Goal: Unclear: Browse casually

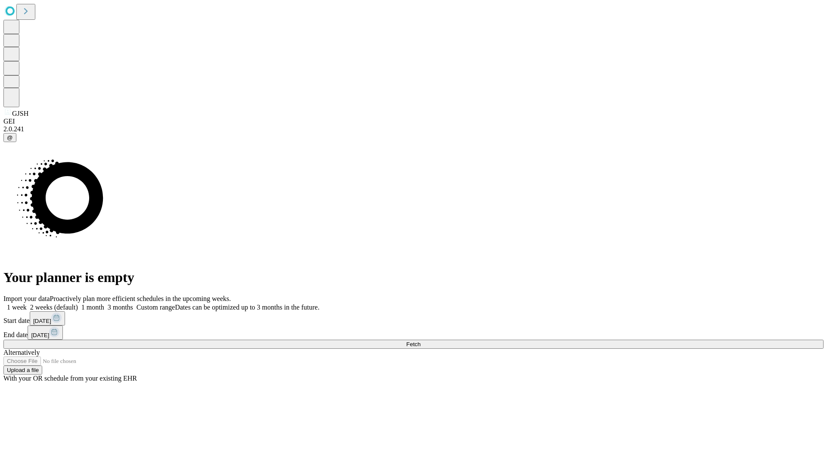
click at [420, 341] on span "Fetch" at bounding box center [413, 344] width 14 height 6
